Goal: Transaction & Acquisition: Purchase product/service

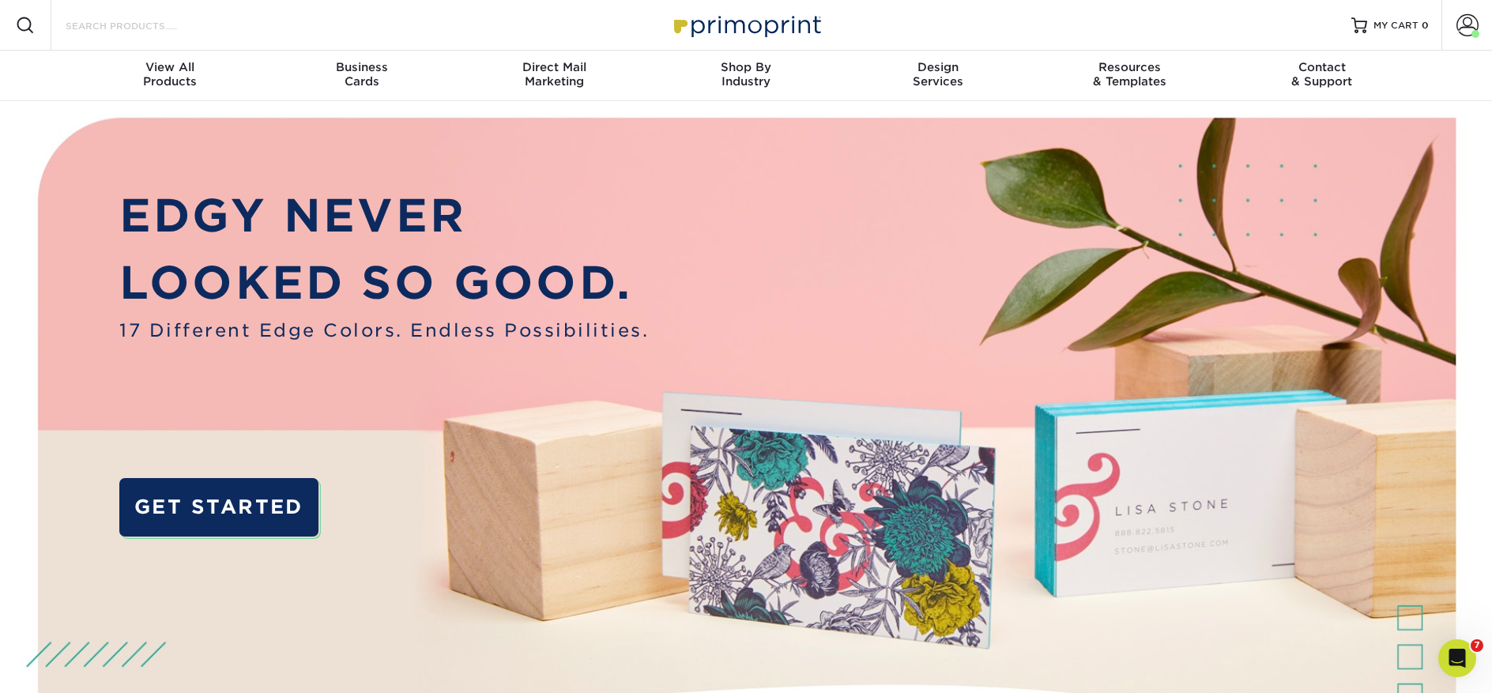
click at [87, 23] on input "Search Products" at bounding box center [141, 25] width 154 height 19
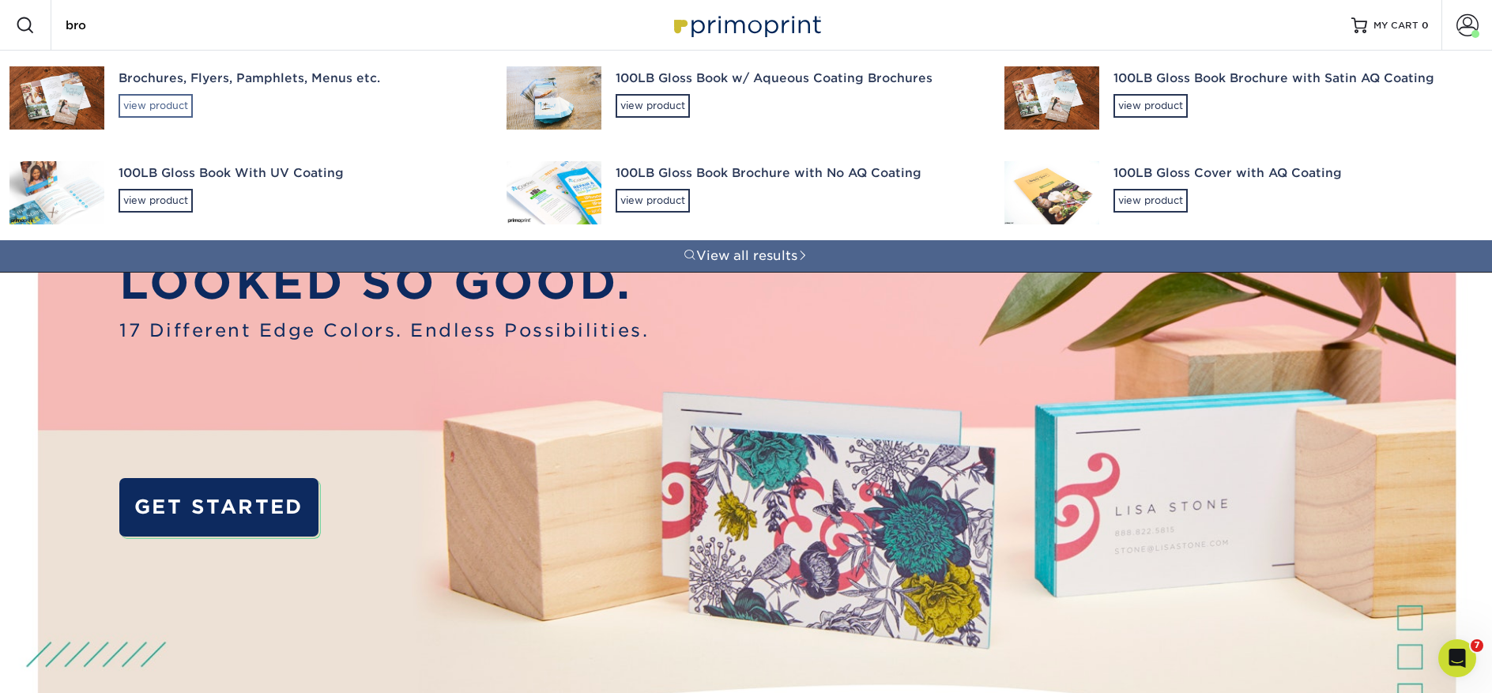
type input "bro"
click at [142, 107] on div "view product" at bounding box center [156, 106] width 74 height 24
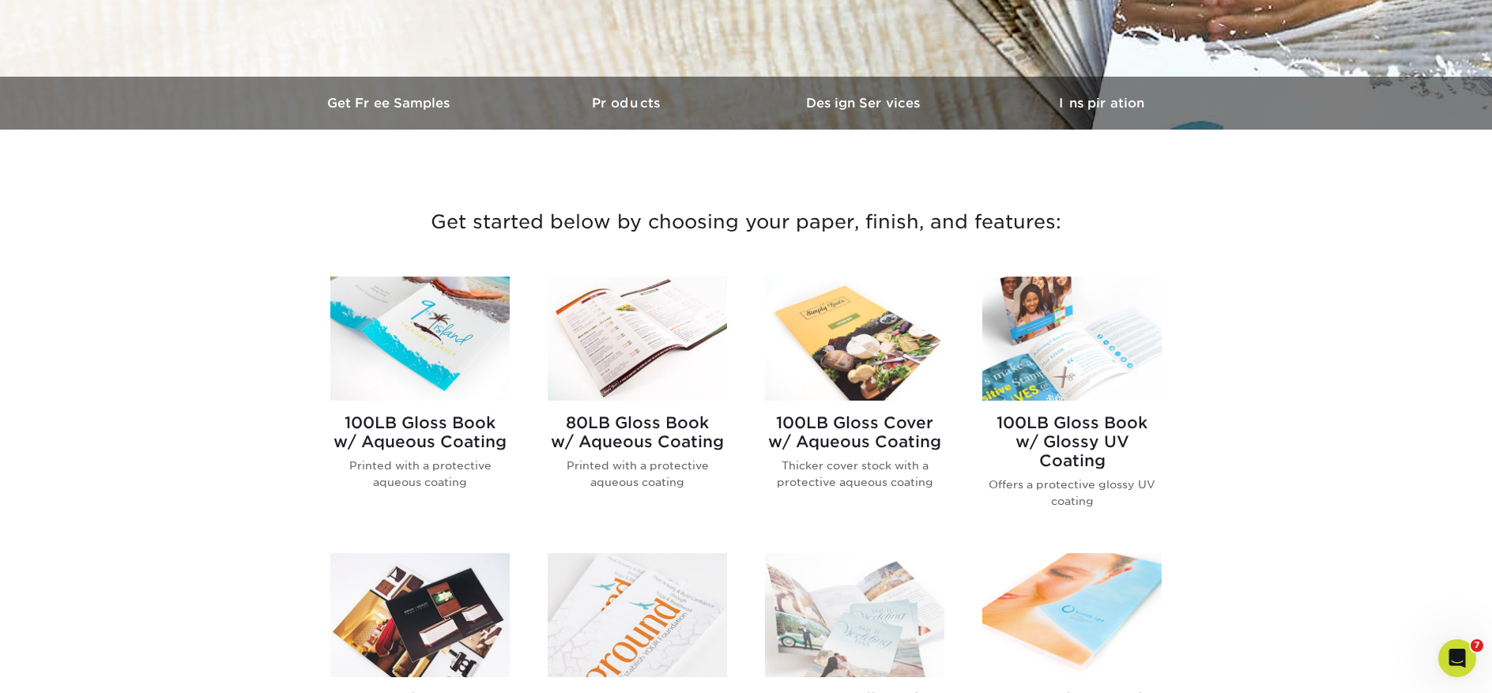
click at [859, 329] on img at bounding box center [854, 339] width 179 height 124
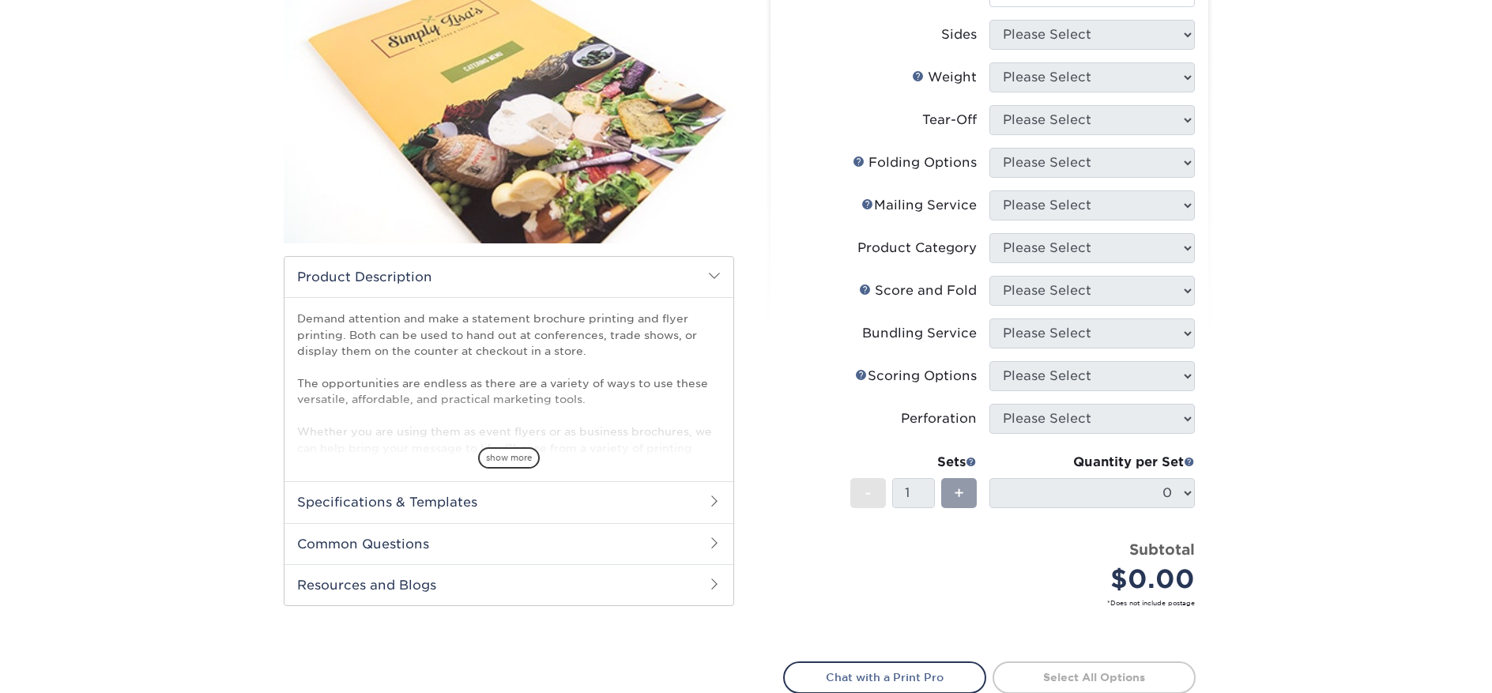
scroll to position [243, 0]
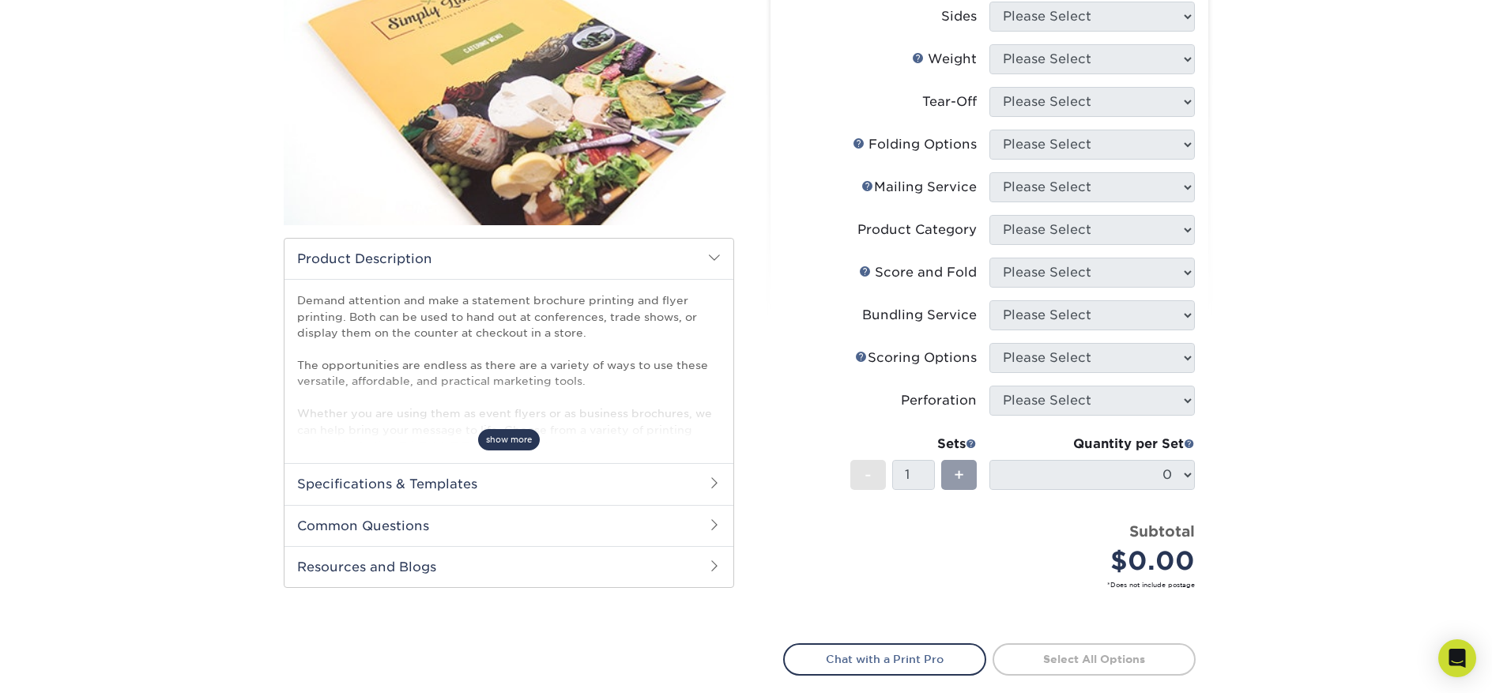
click at [495, 441] on span "show more" at bounding box center [509, 439] width 62 height 21
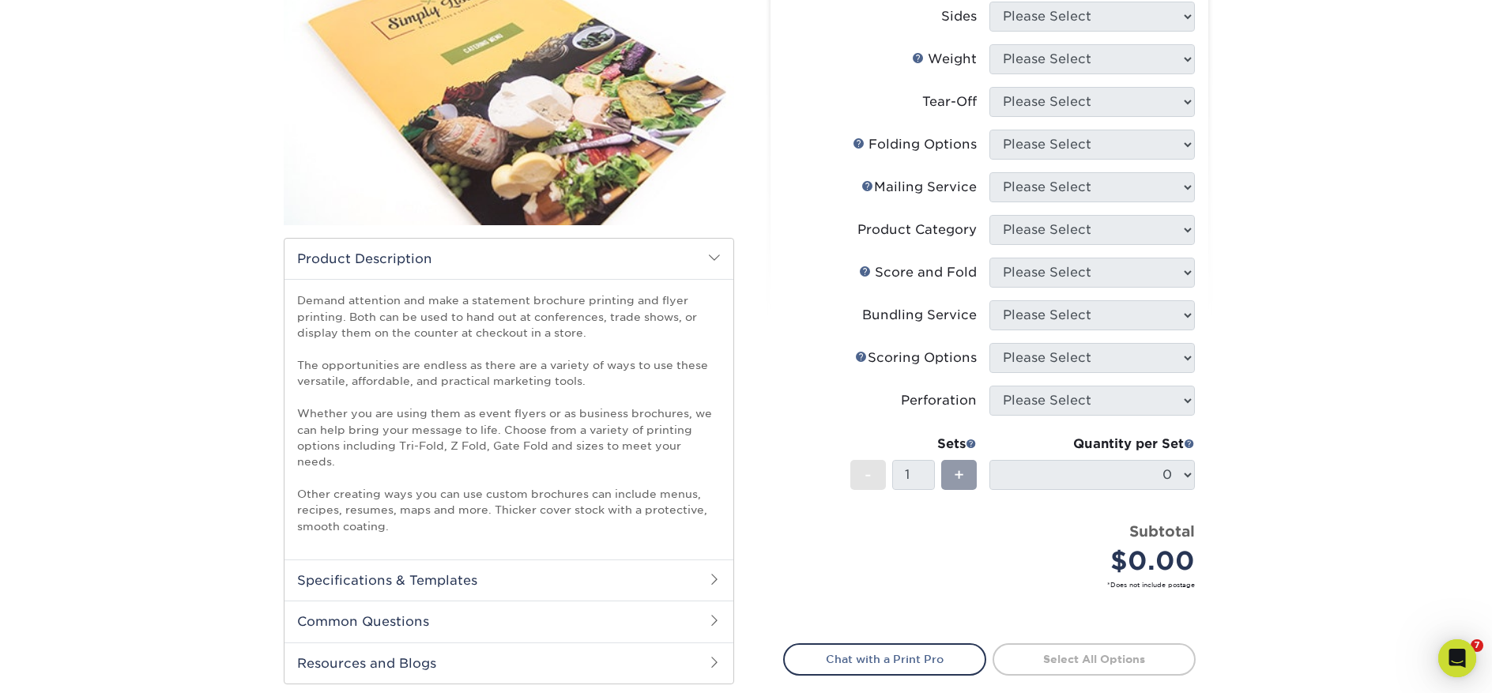
scroll to position [0, 0]
click at [440, 566] on h2 "Specifications & Templates" at bounding box center [508, 579] width 449 height 41
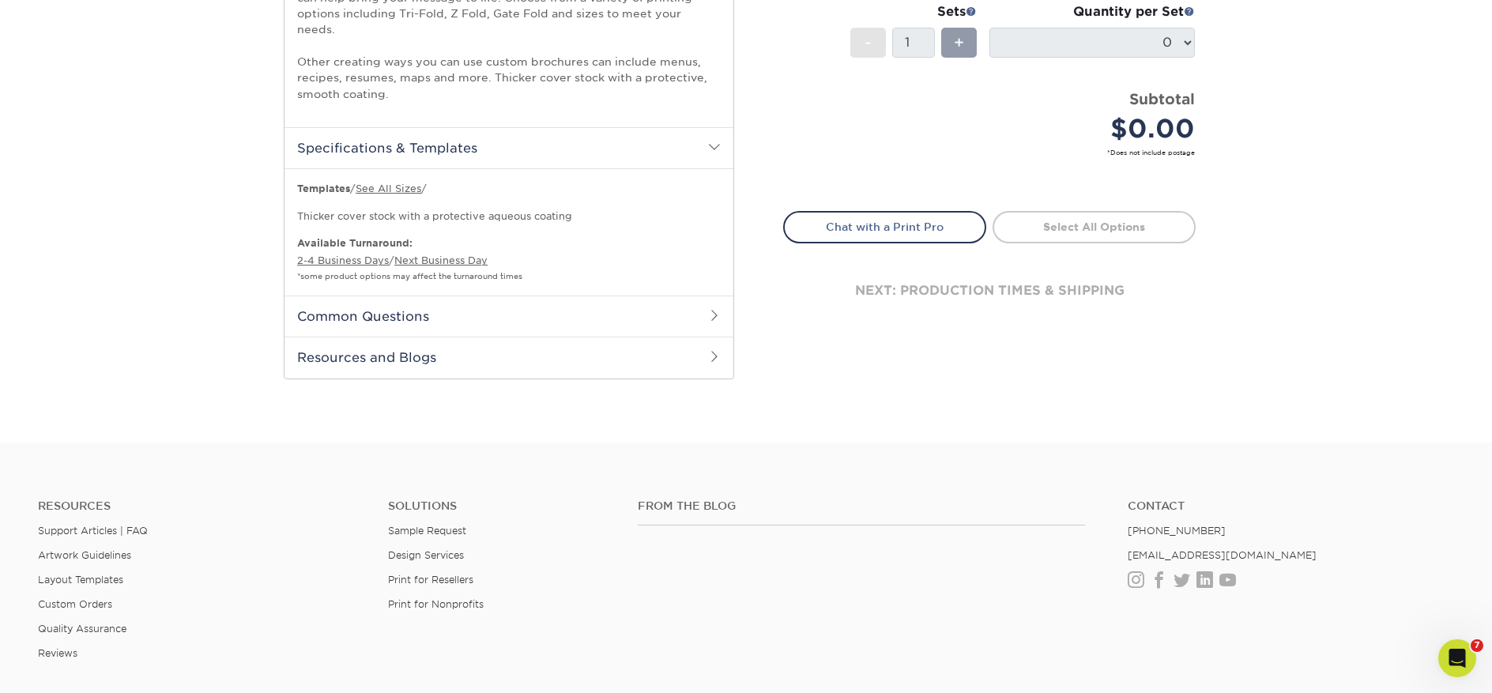
scroll to position [604, 0]
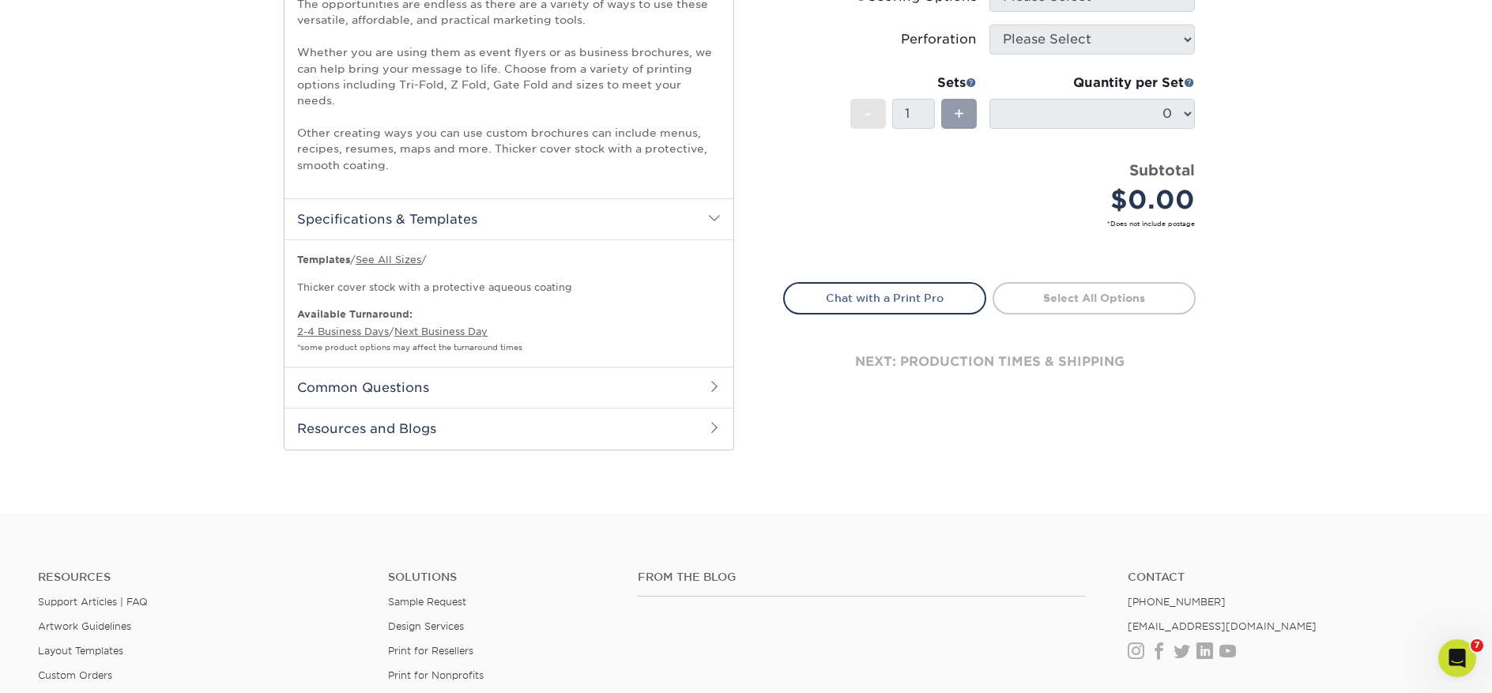
click at [559, 373] on h2 "Common Questions" at bounding box center [508, 387] width 449 height 41
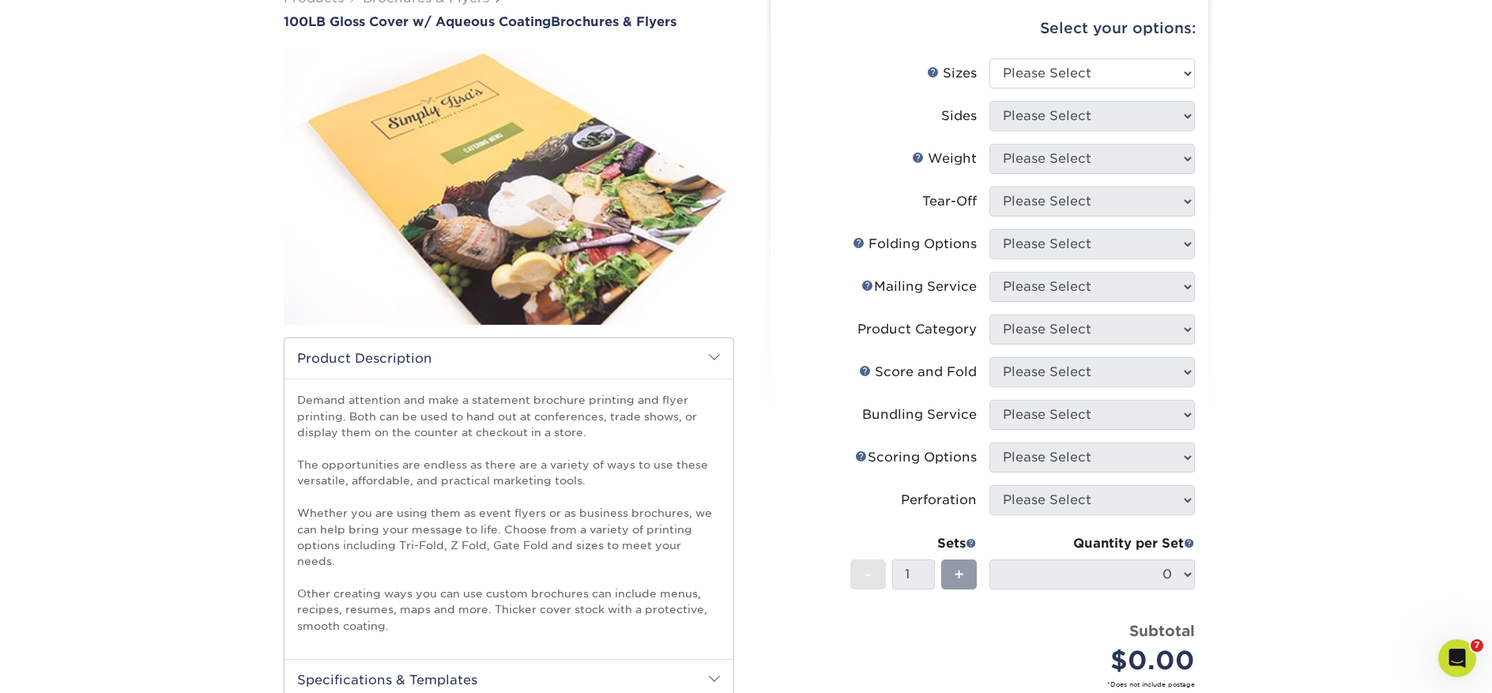
scroll to position [111, 0]
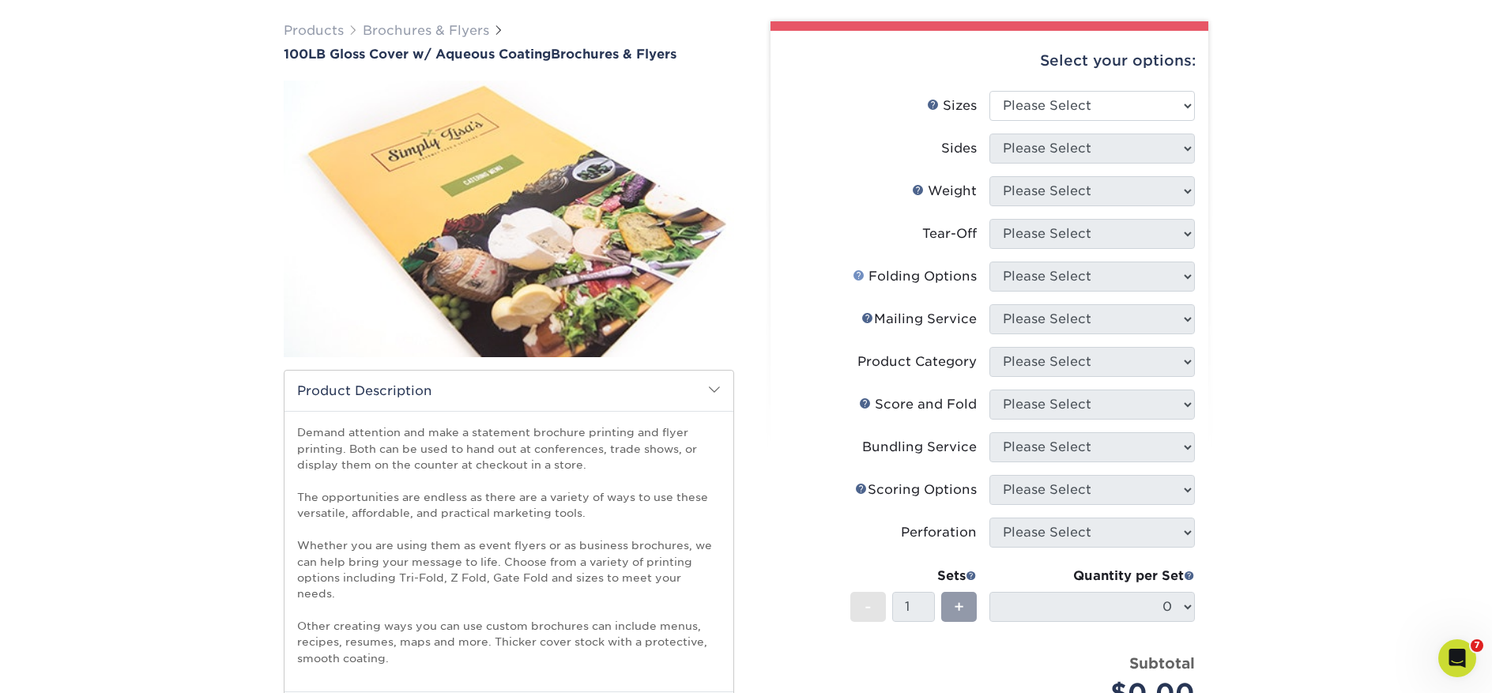
click at [859, 277] on link "Folds Help" at bounding box center [858, 275] width 13 height 13
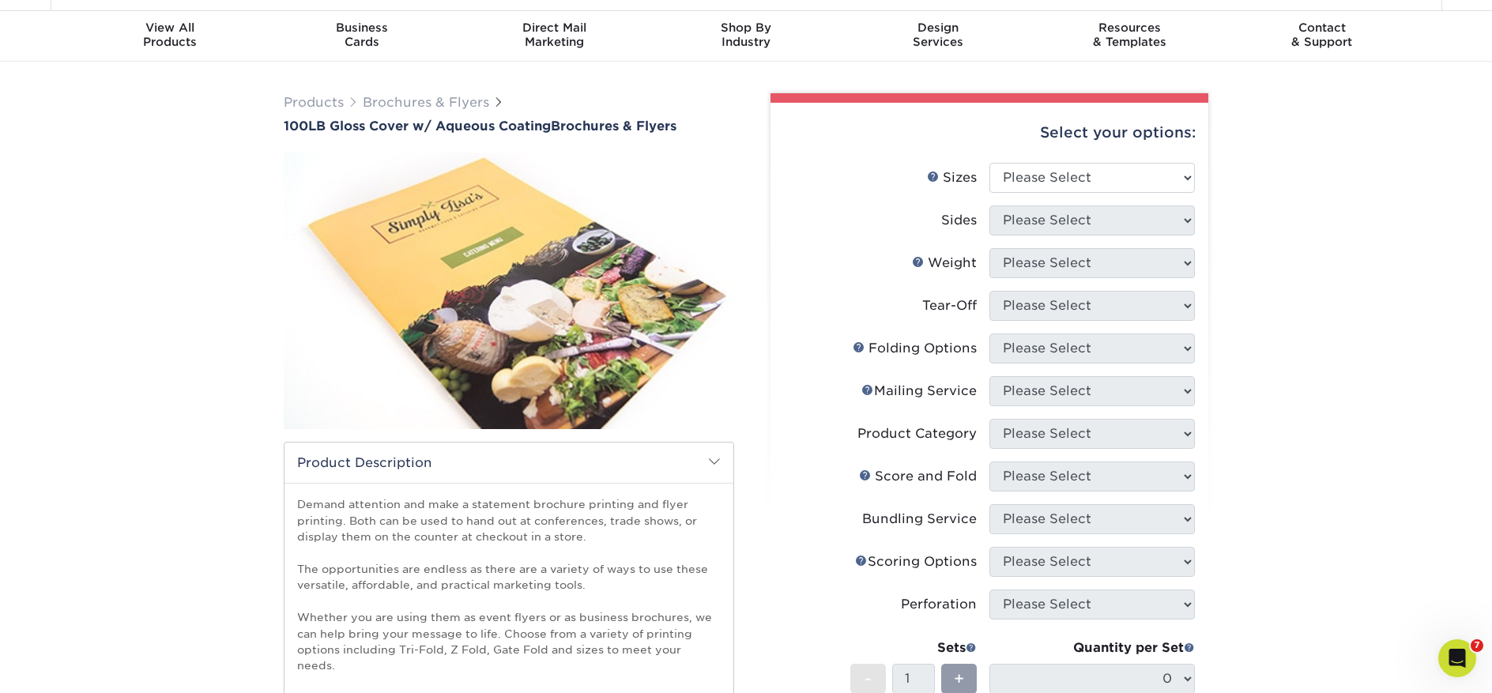
scroll to position [0, 0]
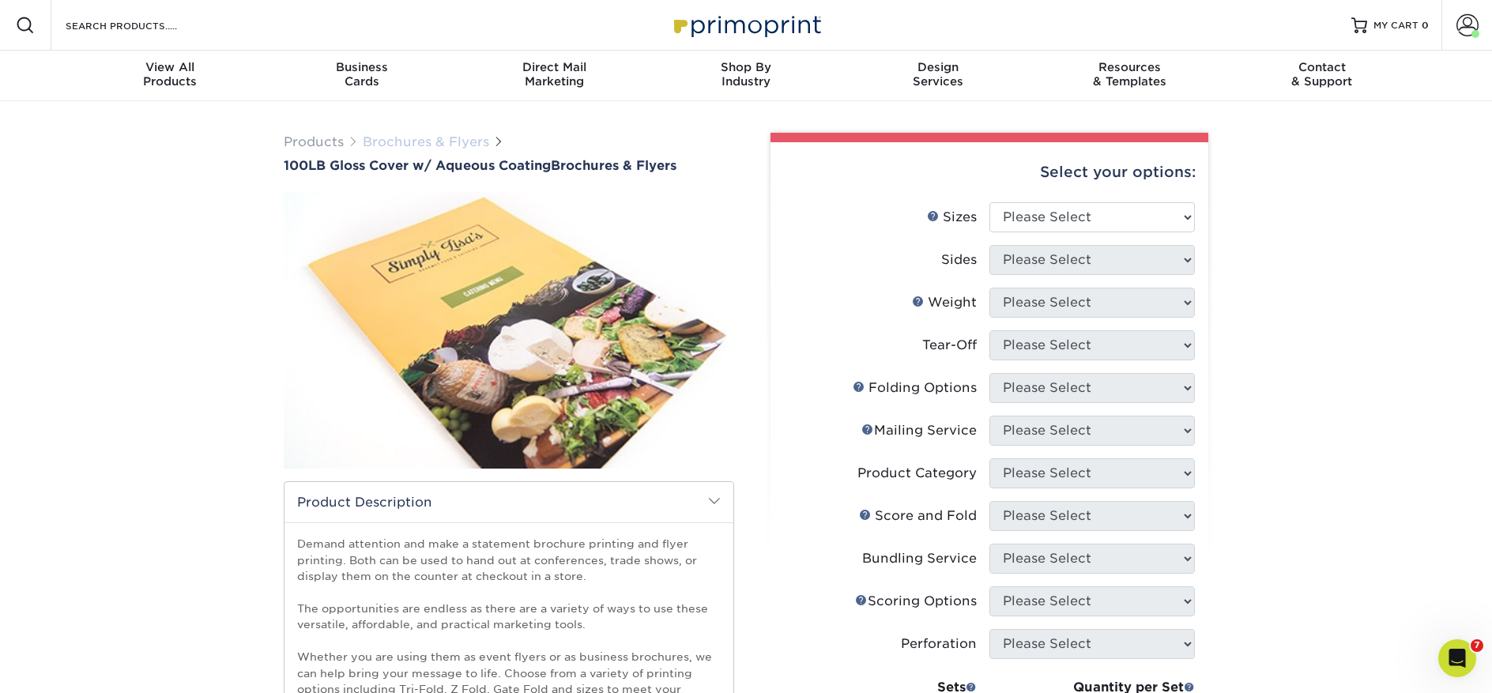
click at [435, 141] on link "Brochures & Flyers" at bounding box center [426, 141] width 126 height 15
